Goal: Information Seeking & Learning: Learn about a topic

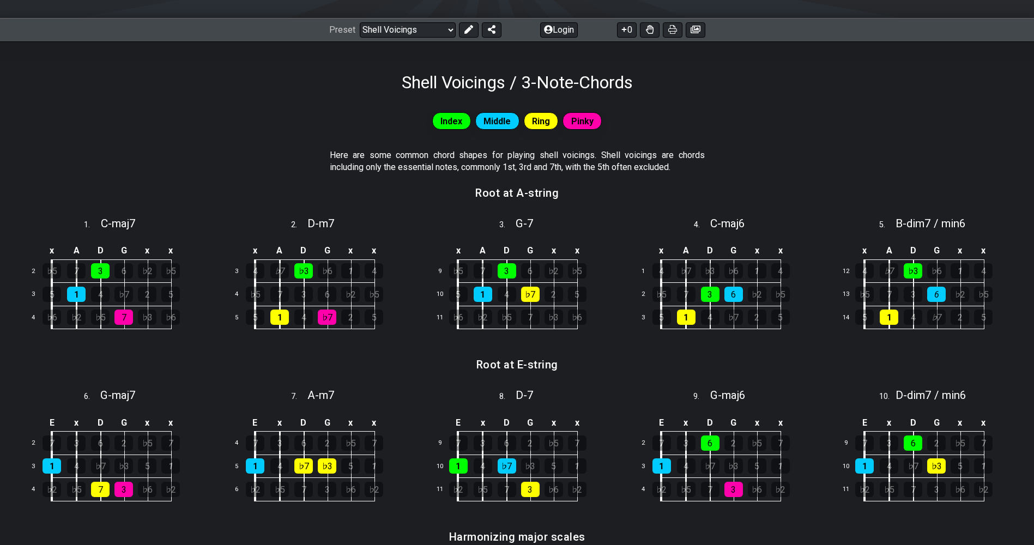
scroll to position [163, 0]
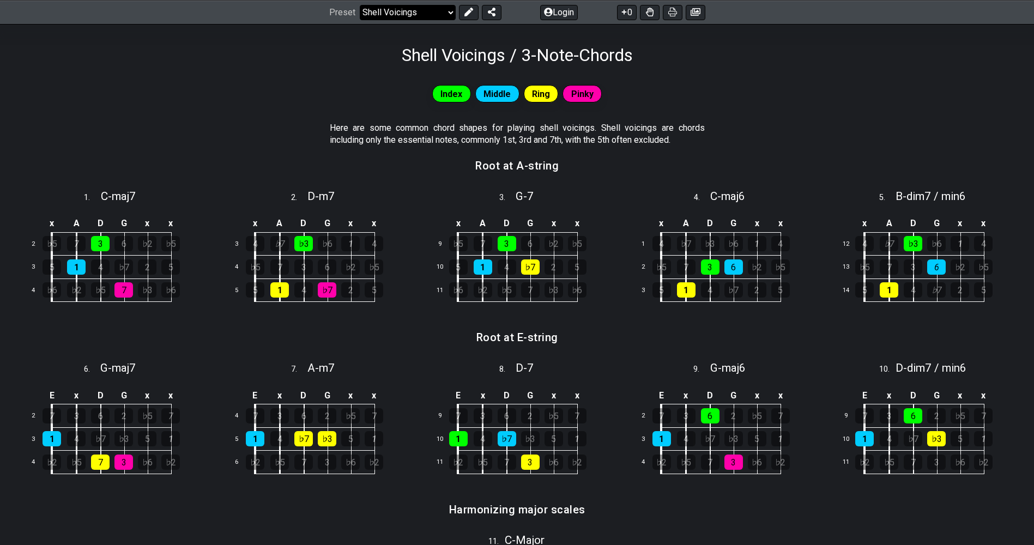
click at [428, 14] on select "Welcome to #fretflip! Initial Preset Custom Preset Minor Pentatonic Major Penta…" at bounding box center [408, 11] width 96 height 15
click at [360, 4] on select "Welcome to #fretflip! Initial Preset Custom Preset Minor Pentatonic Major Penta…" at bounding box center [408, 11] width 96 height 15
select select "/major-triad-arpeggios"
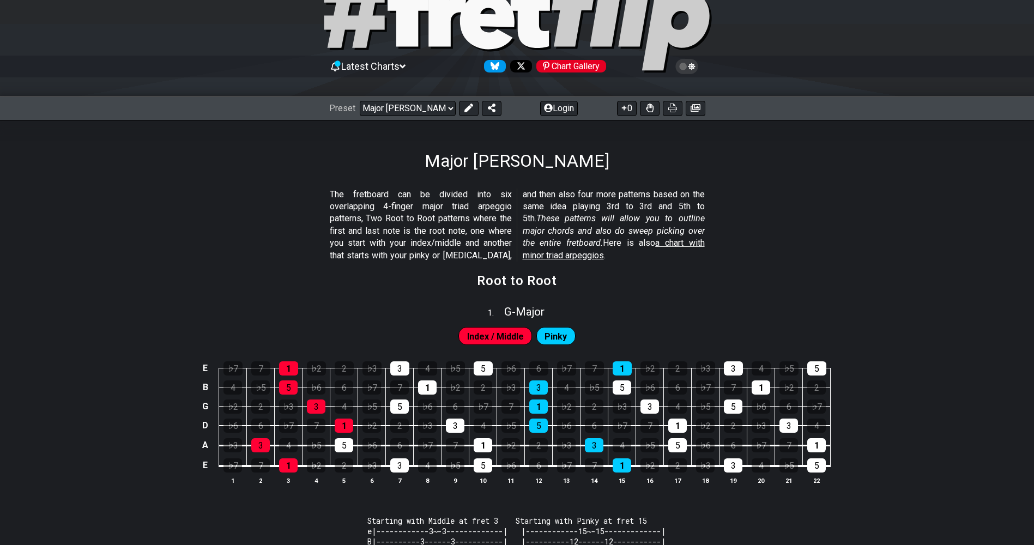
scroll to position [109, 0]
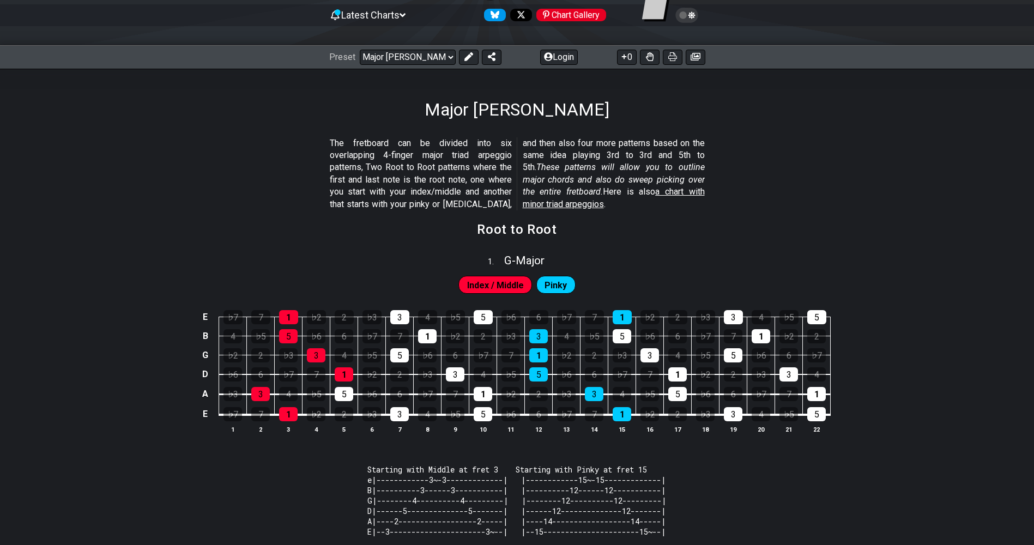
click at [507, 283] on span "Index / Middle" at bounding box center [495, 285] width 57 height 16
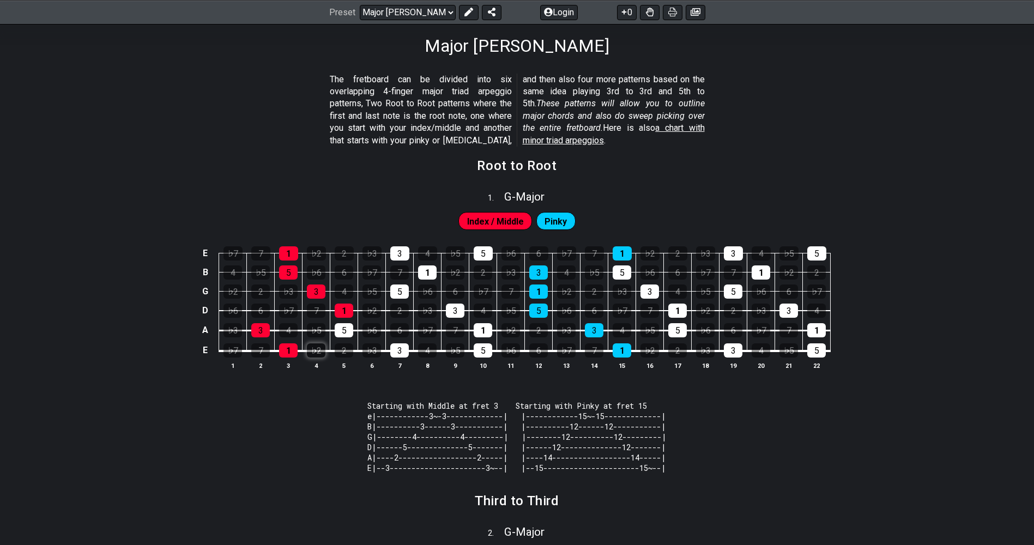
scroll to position [272, 0]
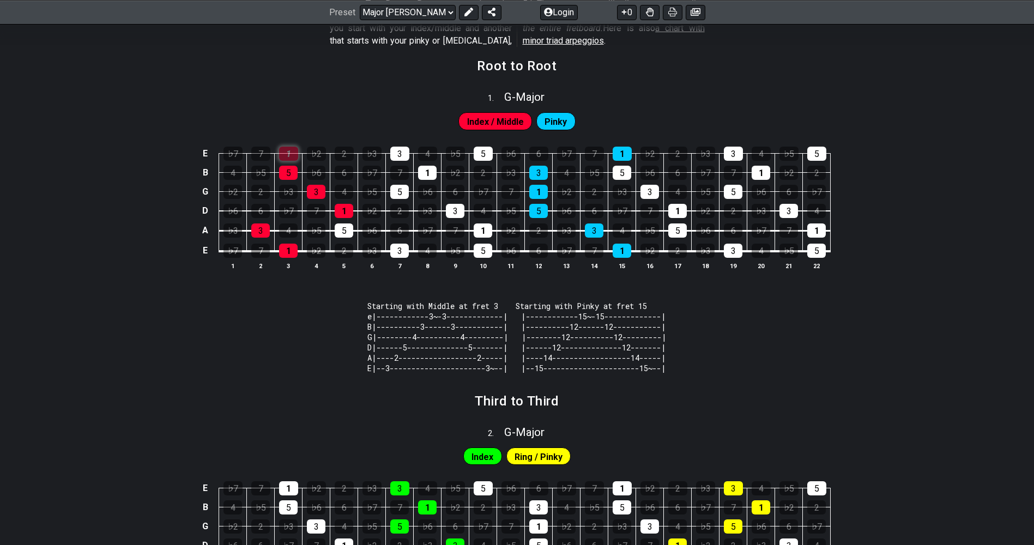
click at [286, 155] on div "1" at bounding box center [288, 154] width 19 height 14
click at [288, 179] on div "5" at bounding box center [288, 173] width 19 height 14
click at [294, 153] on div "1" at bounding box center [288, 154] width 19 height 14
click at [292, 185] on div "♭3" at bounding box center [288, 192] width 19 height 14
click at [293, 169] on div "5" at bounding box center [288, 173] width 19 height 14
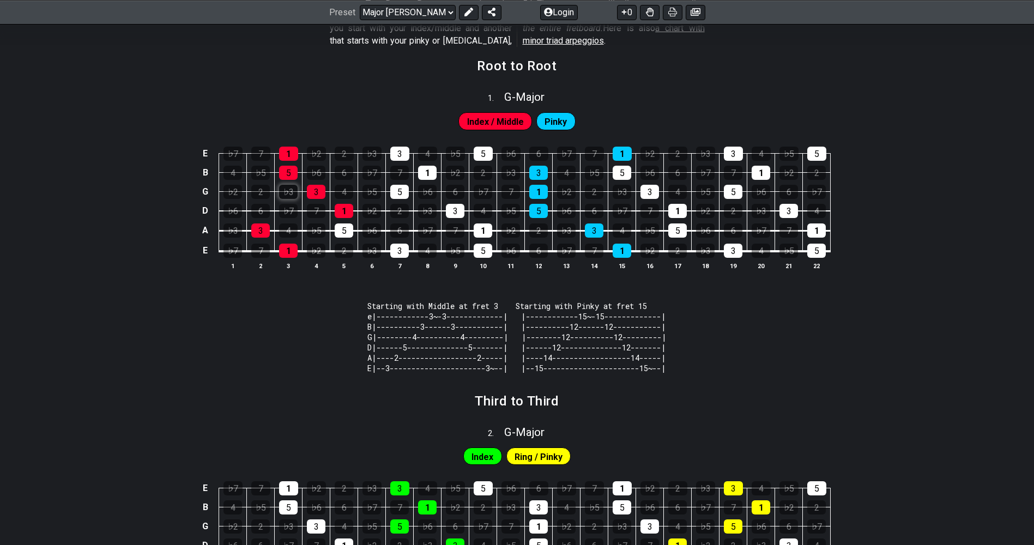
click at [288, 193] on div "♭3" at bounding box center [288, 192] width 19 height 14
